Goal: Information Seeking & Learning: Learn about a topic

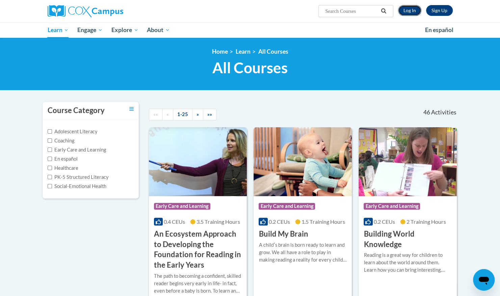
click at [407, 10] on link "Log In" at bounding box center [409, 10] width 23 height 11
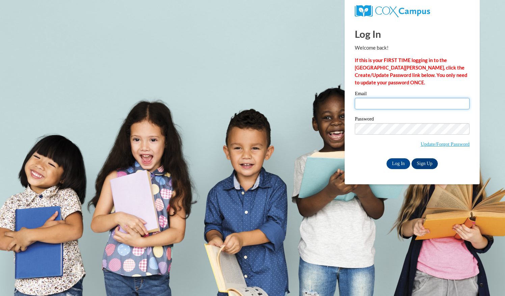
click at [370, 107] on input "Email" at bounding box center [412, 103] width 115 height 11
type input "[EMAIL_ADDRESS][DOMAIN_NAME]"
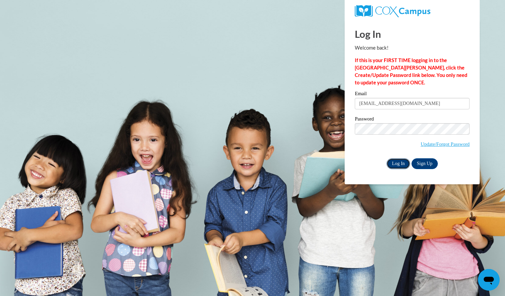
click at [393, 164] on input "Log In" at bounding box center [399, 163] width 24 height 11
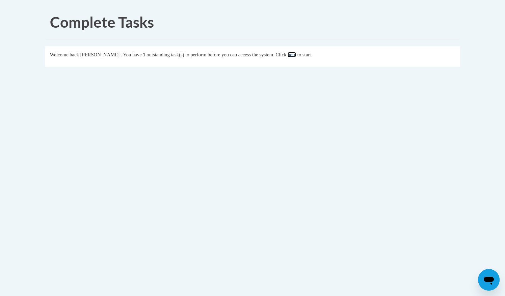
click at [296, 54] on link "here" at bounding box center [292, 54] width 8 height 5
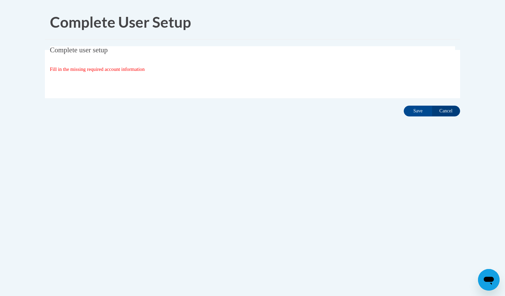
click at [115, 71] on span "Fill in the missing required account information" at bounding box center [97, 69] width 95 height 5
click at [419, 110] on input "Save" at bounding box center [418, 111] width 28 height 11
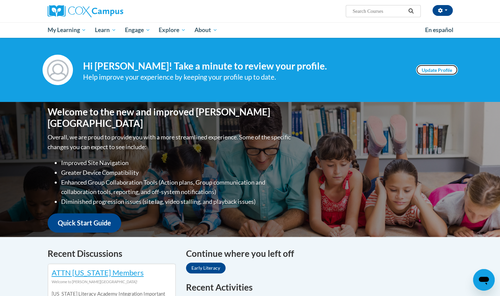
click at [438, 70] on link "Update Profile" at bounding box center [437, 70] width 42 height 11
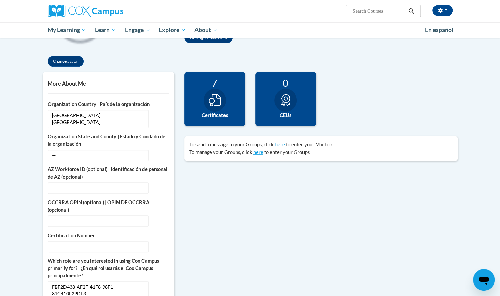
scroll to position [120, 0]
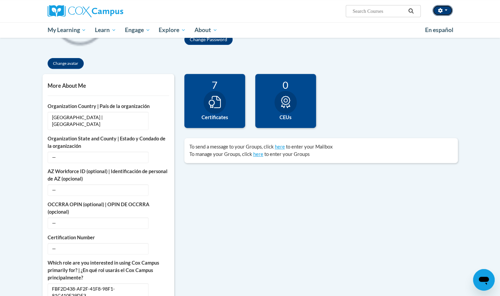
click at [446, 9] on button "button" at bounding box center [443, 10] width 20 height 11
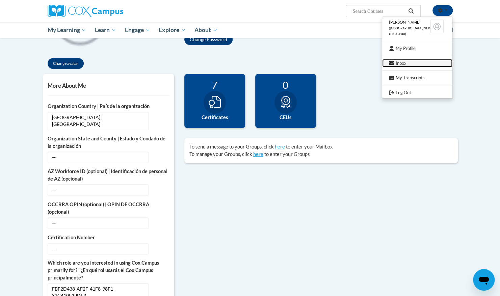
click at [401, 64] on link "Inbox" at bounding box center [417, 63] width 70 height 8
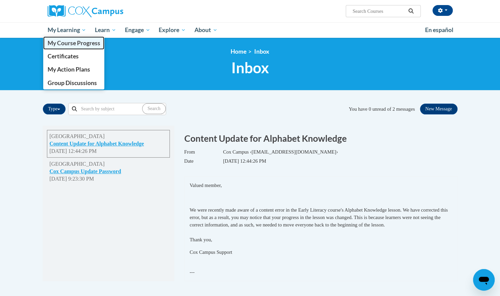
click at [84, 44] on span "My Course Progress" at bounding box center [73, 43] width 53 height 7
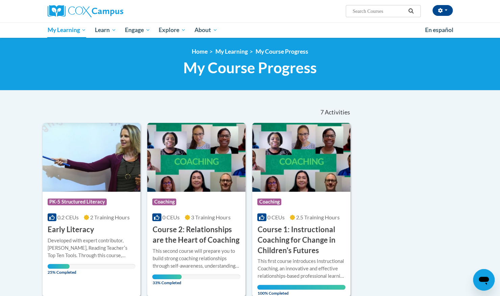
click at [357, 15] on input "Search..." at bounding box center [379, 11] width 54 height 8
type input "j"
type input "Science of Reading"
click at [413, 10] on icon "Search" at bounding box center [411, 10] width 5 height 5
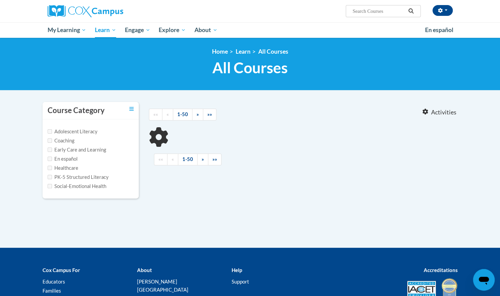
type input "Science of Reading"
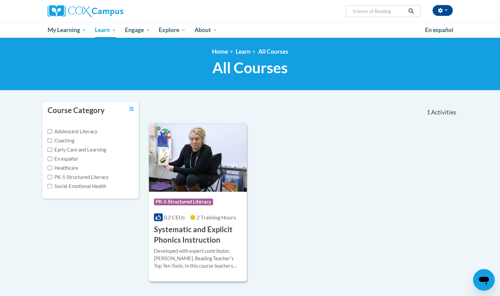
drag, startPoint x: 500, startPoint y: 75, endPoint x: 497, endPoint y: 100, distance: 24.8
click at [497, 100] on body "Nailah Taylor (America/New_York UTC-04:00) My Profile Inbox My Transcripts Log …" at bounding box center [250, 221] width 500 height 442
click at [72, 176] on label "PK-5 Structured Literacy" at bounding box center [78, 177] width 61 height 7
click at [52, 176] on input "PK-5 Structured Literacy" at bounding box center [50, 177] width 4 height 4
checkbox input "true"
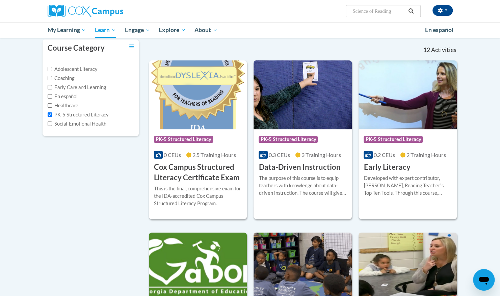
scroll to position [75, 0]
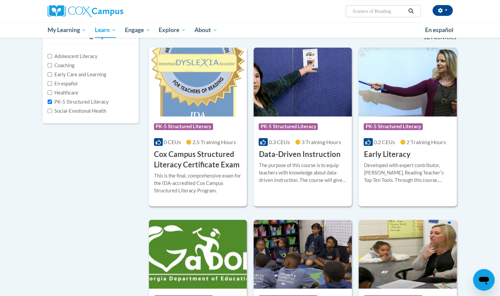
drag, startPoint x: 499, startPoint y: 76, endPoint x: 437, endPoint y: 83, distance: 61.9
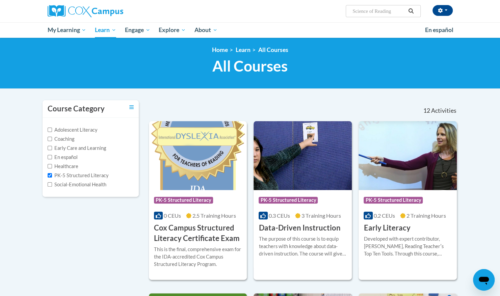
scroll to position [0, 0]
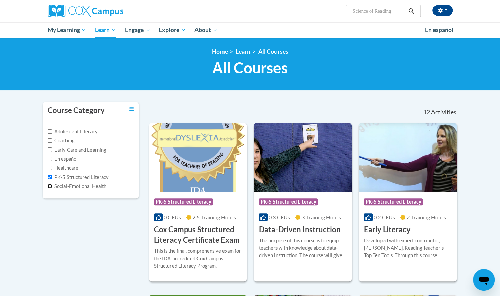
click at [50, 187] on input "Social-Emotional Health" at bounding box center [50, 186] width 4 height 4
checkbox input "true"
click at [50, 139] on input "Coaching" at bounding box center [50, 140] width 4 height 4
checkbox input "true"
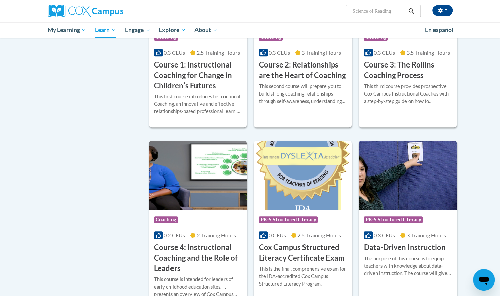
scroll to position [161, 0]
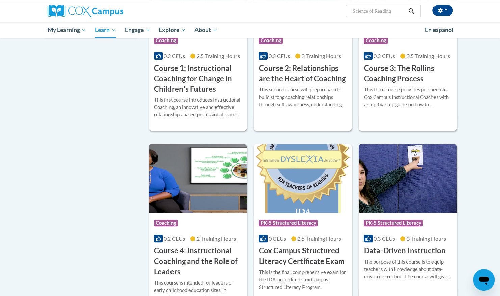
click at [359, 11] on input "Science of Reading" at bounding box center [379, 11] width 54 height 8
type input "Sence of Reading"
click at [410, 11] on icon "Search" at bounding box center [411, 10] width 5 height 5
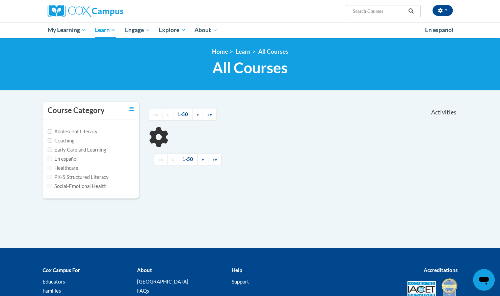
click at [384, 12] on input "Search..." at bounding box center [379, 11] width 54 height 8
type input "S"
type input "Structure Literacy Certification"
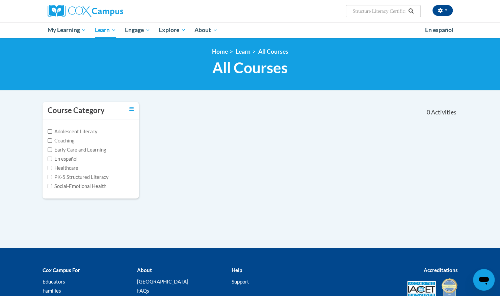
click at [413, 9] on icon "Search" at bounding box center [411, 10] width 6 height 5
click at [406, 12] on input "Structure Literacy Certification" at bounding box center [379, 11] width 54 height 8
click at [382, 8] on input "cation" at bounding box center [379, 11] width 54 height 8
type input "c"
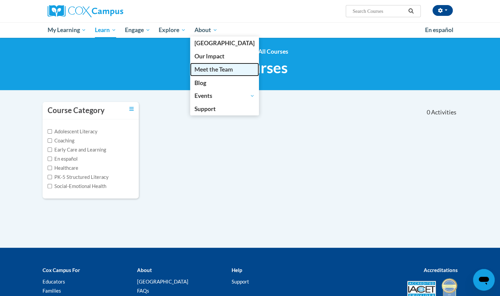
click at [218, 70] on span "Meet the Team" at bounding box center [214, 69] width 39 height 7
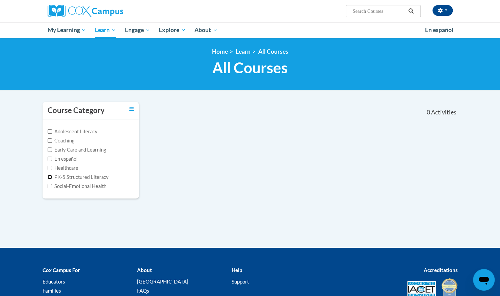
click at [50, 177] on input "PK-5 Structured Literacy" at bounding box center [50, 177] width 4 height 4
checkbox input "true"
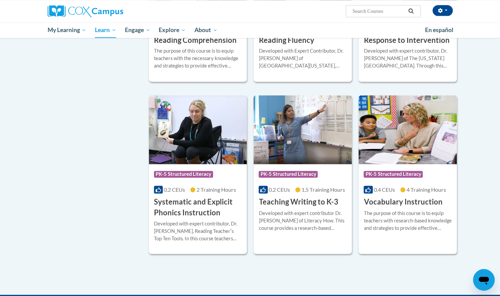
scroll to position [549, 0]
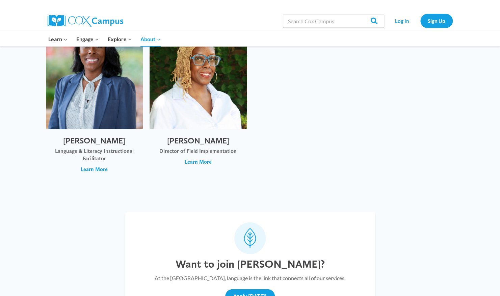
scroll to position [2386, 0]
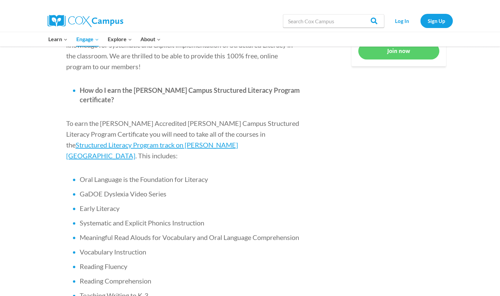
scroll to position [389, 0]
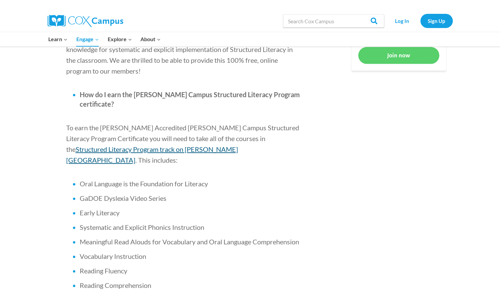
click at [238, 145] on span "Structured Literacy Program track on [PERSON_NAME][GEOGRAPHIC_DATA]" at bounding box center [152, 154] width 172 height 19
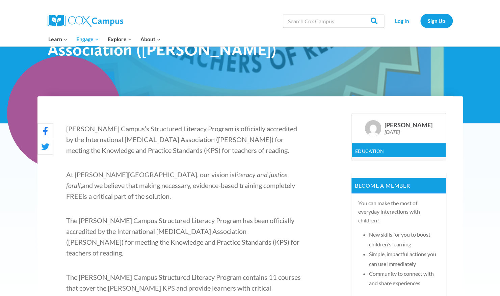
scroll to position [127, 0]
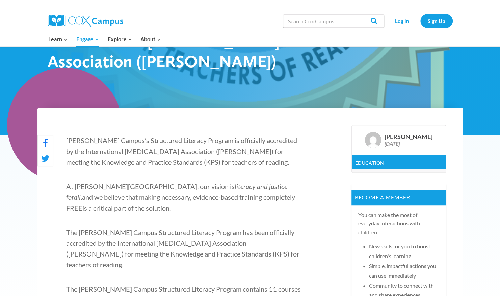
click at [402, 162] on div "Education" at bounding box center [399, 162] width 94 height 14
click at [366, 162] on link "Education" at bounding box center [369, 163] width 29 height 6
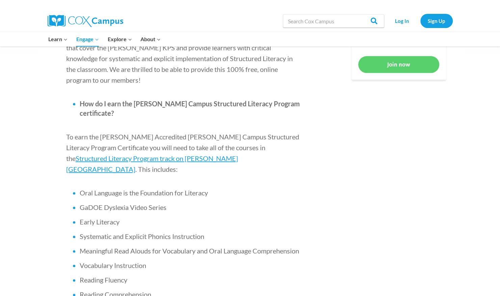
scroll to position [425, 0]
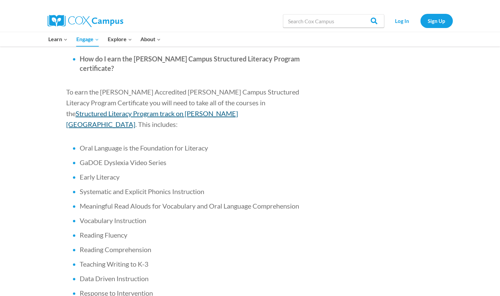
click at [238, 109] on span "Structured Literacy Program track on [PERSON_NAME][GEOGRAPHIC_DATA]" at bounding box center [152, 118] width 172 height 19
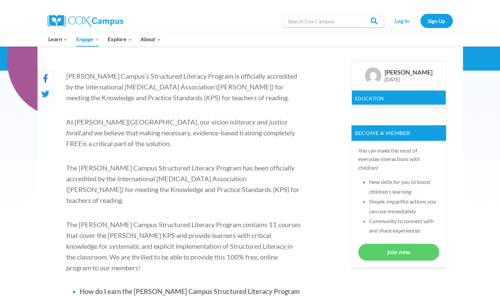
scroll to position [86, 0]
